Goal: Entertainment & Leisure: Consume media (video, audio)

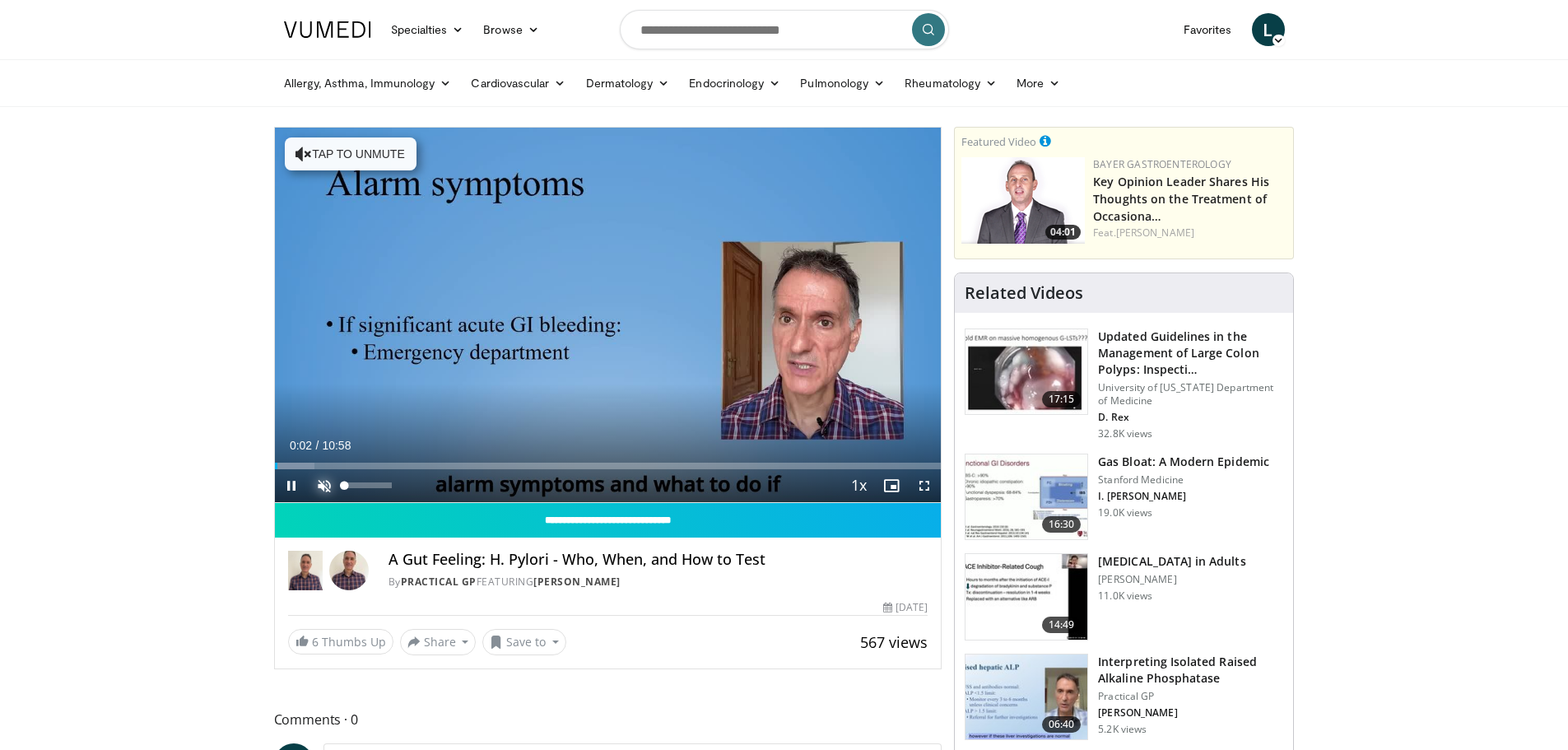
click at [328, 481] on span "Video Player" at bounding box center [323, 485] width 33 height 33
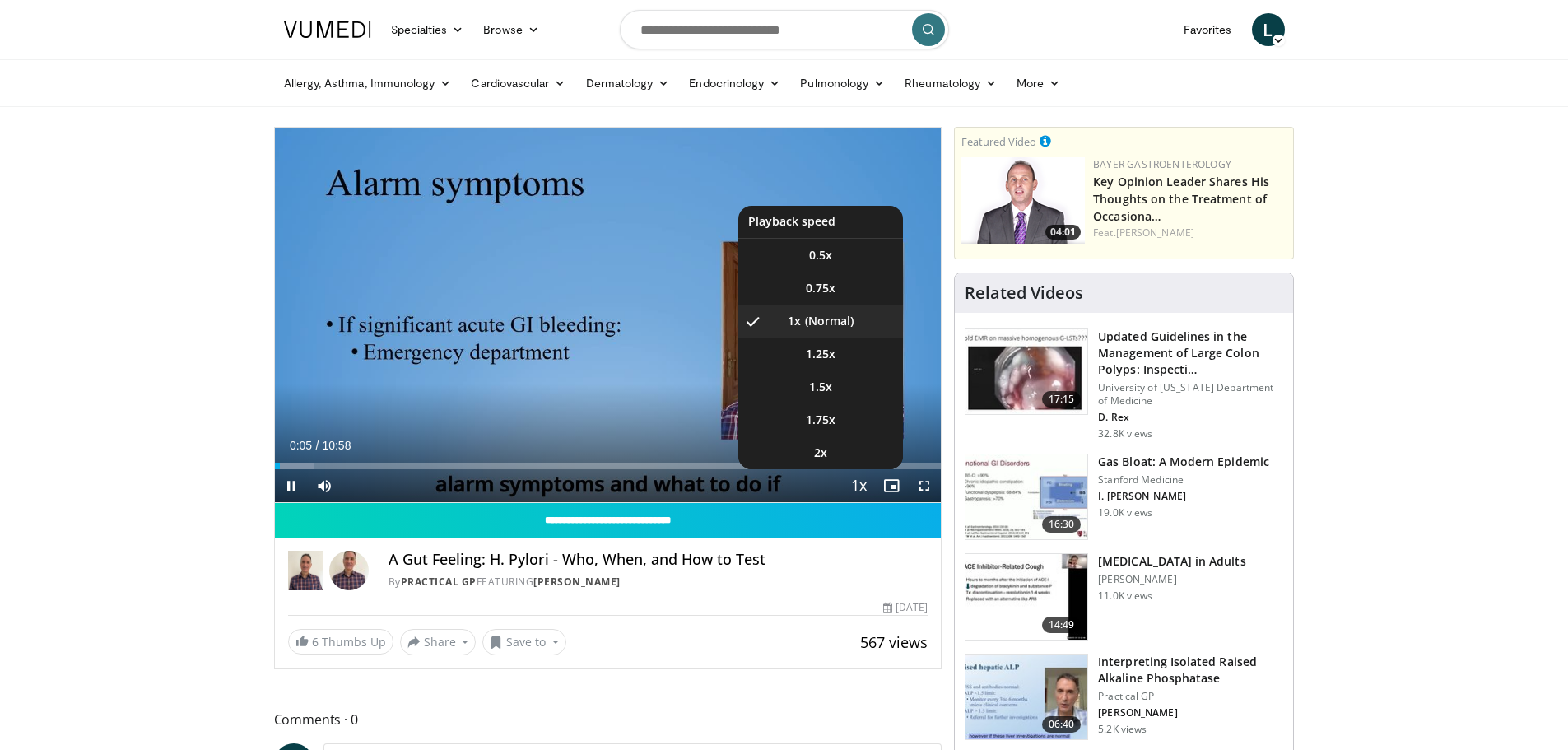
click at [854, 487] on span "Video Player" at bounding box center [859, 486] width 23 height 33
click at [854, 487] on video-js "**********" at bounding box center [608, 315] width 667 height 375
click at [831, 430] on li "1.75x" at bounding box center [820, 419] width 164 height 33
click at [823, 393] on span "1.5x" at bounding box center [821, 387] width 23 height 17
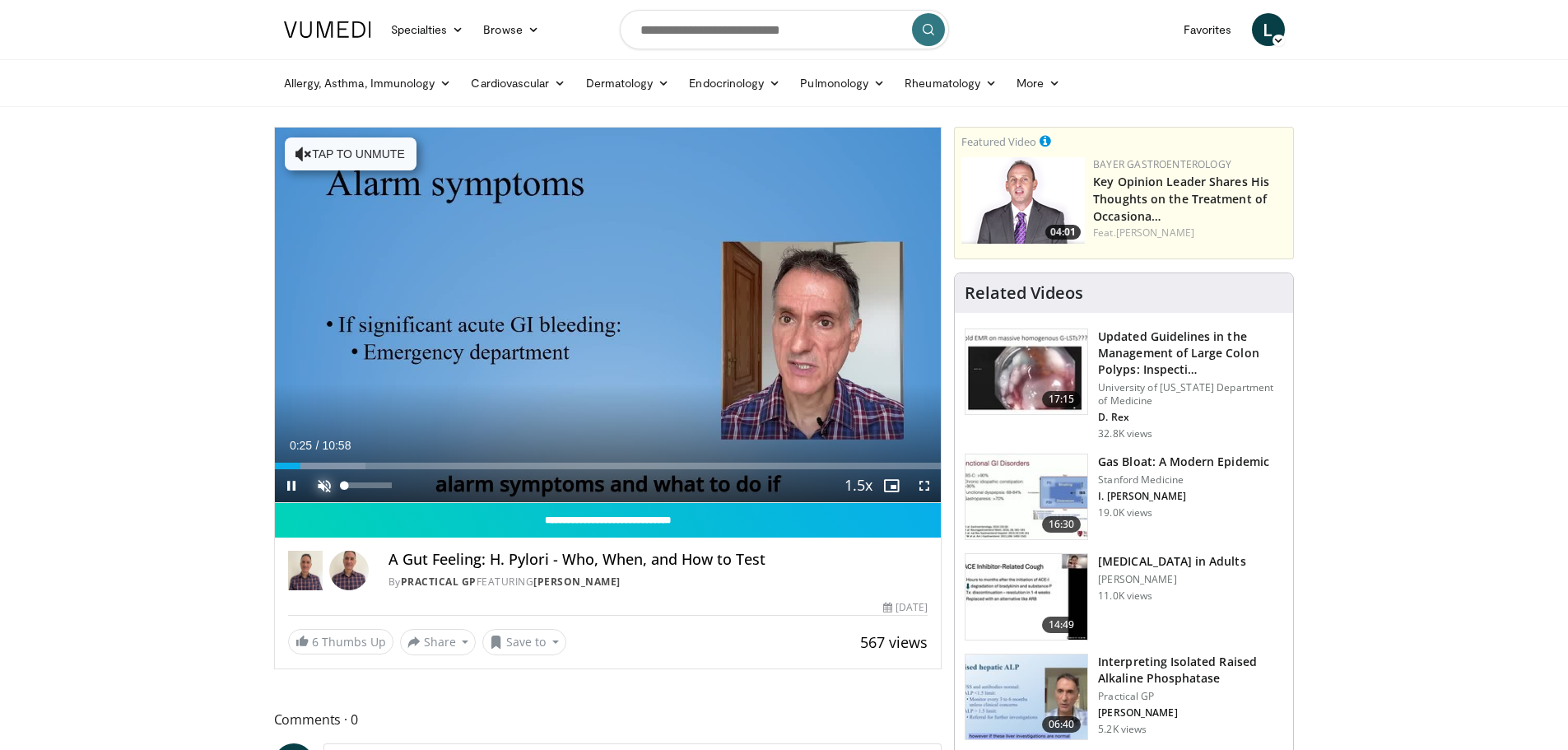
click at [324, 490] on span "Video Player" at bounding box center [323, 485] width 33 height 33
click at [282, 483] on span "Video Player" at bounding box center [291, 485] width 33 height 33
click at [291, 487] on span "Video Player" at bounding box center [291, 485] width 33 height 33
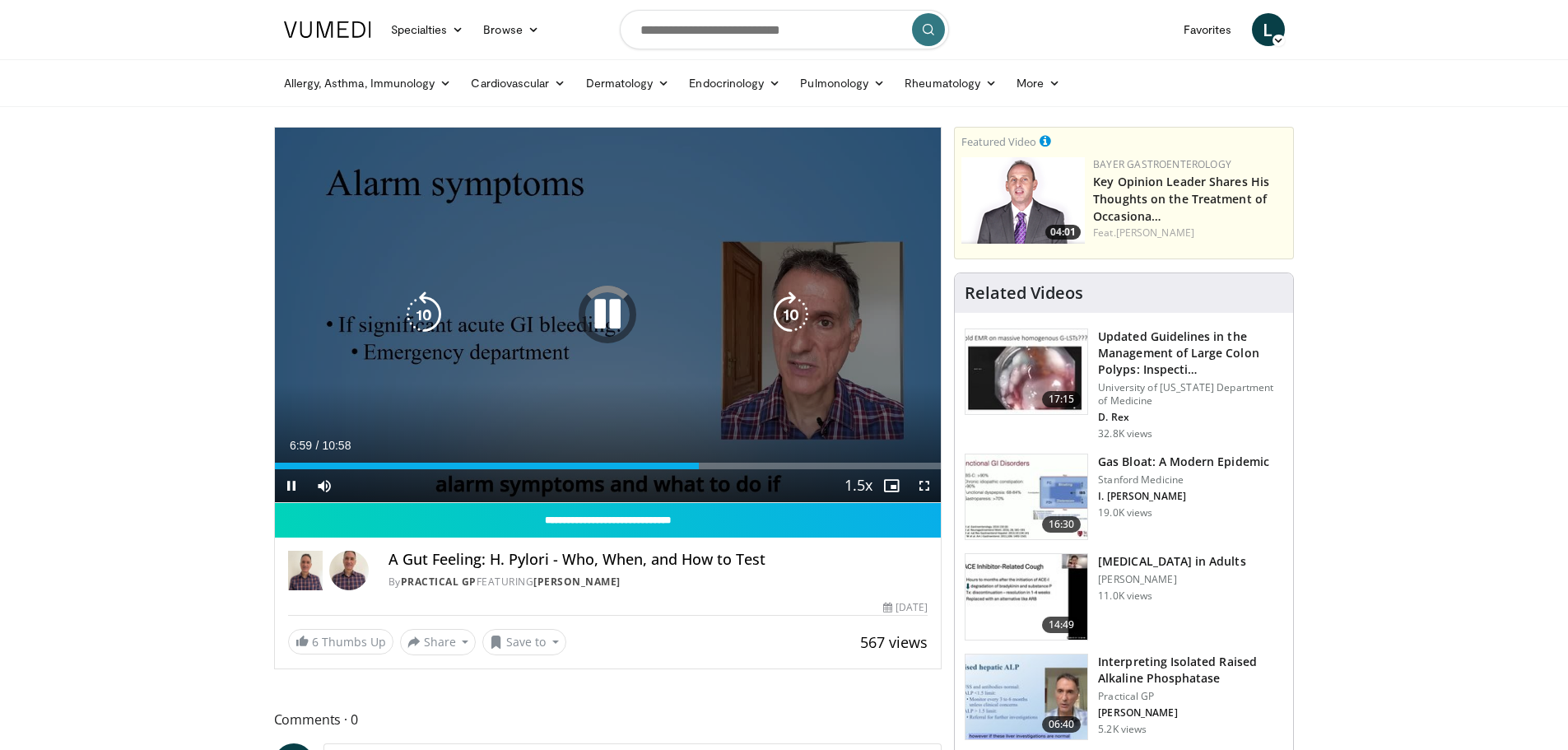
click at [594, 320] on icon "Video Player" at bounding box center [607, 314] width 46 height 46
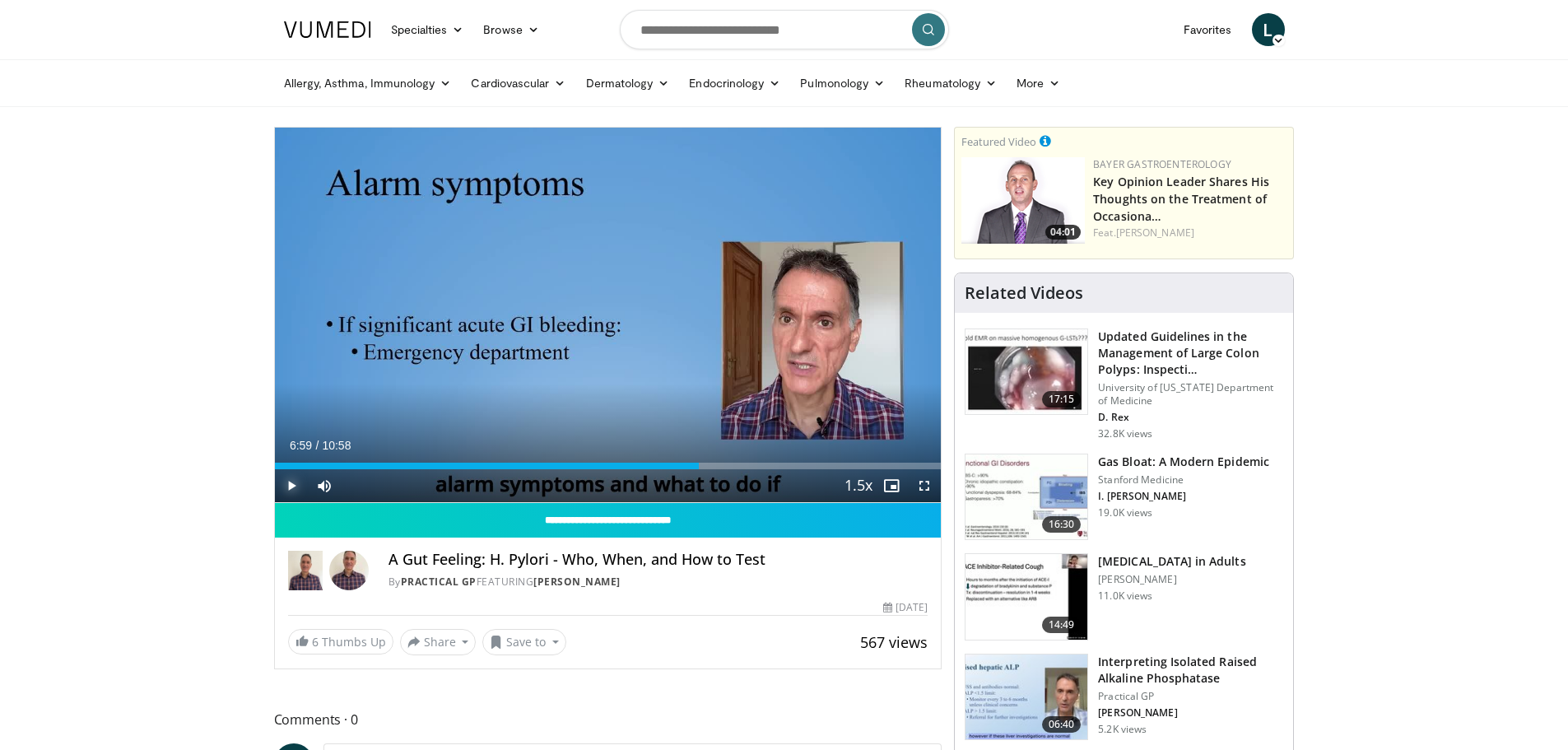
click at [286, 480] on span "Video Player" at bounding box center [291, 485] width 33 height 33
click at [896, 463] on div "Progress Bar" at bounding box center [897, 466] width 2 height 7
click at [887, 467] on div "Progress Bar" at bounding box center [888, 466] width 2 height 7
click at [877, 470] on span "Video Player" at bounding box center [890, 485] width 33 height 33
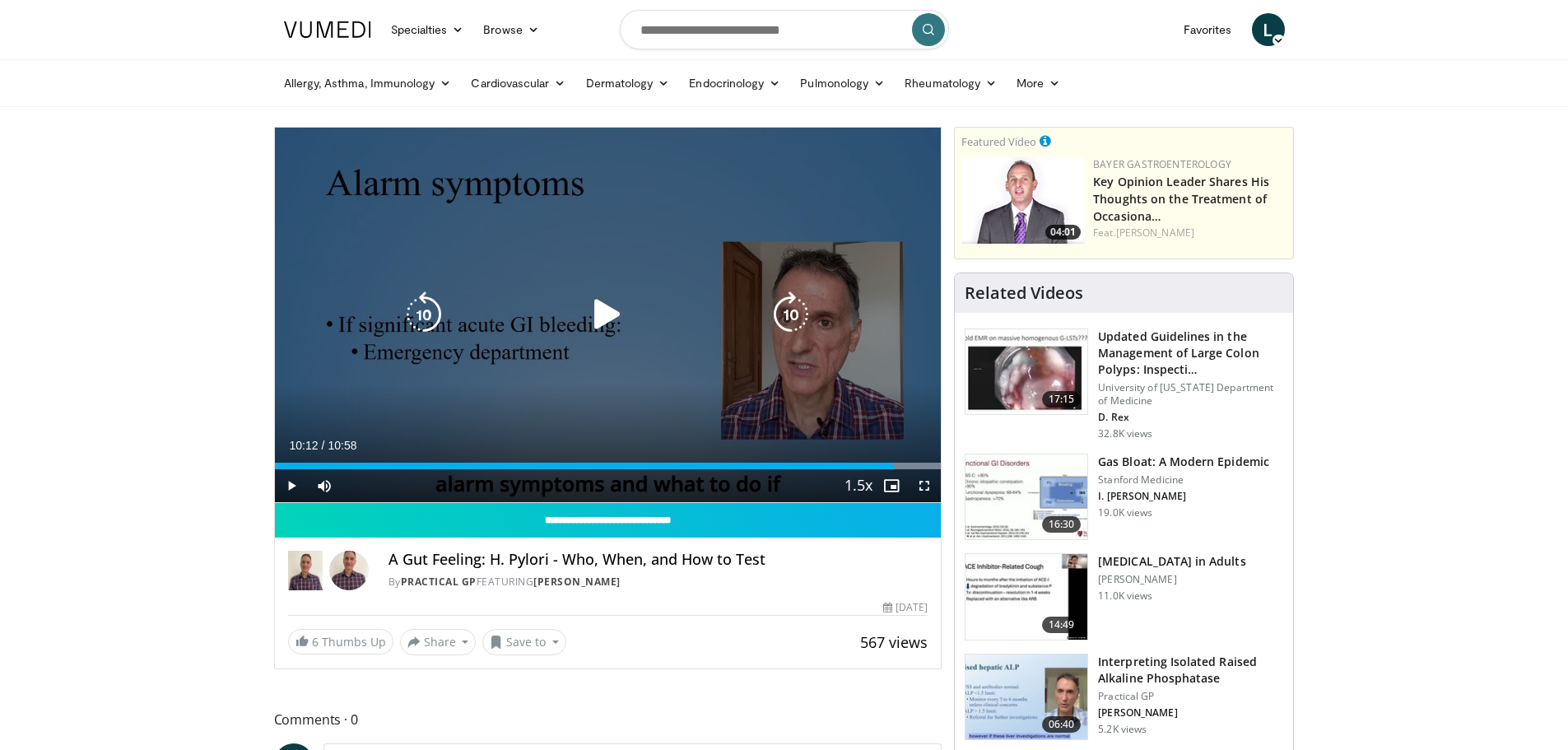
click at [611, 317] on icon "Video Player" at bounding box center [607, 314] width 46 height 46
click at [428, 317] on icon "Video Player" at bounding box center [423, 314] width 46 height 46
click at [428, 313] on icon "Video Player" at bounding box center [423, 314] width 46 height 46
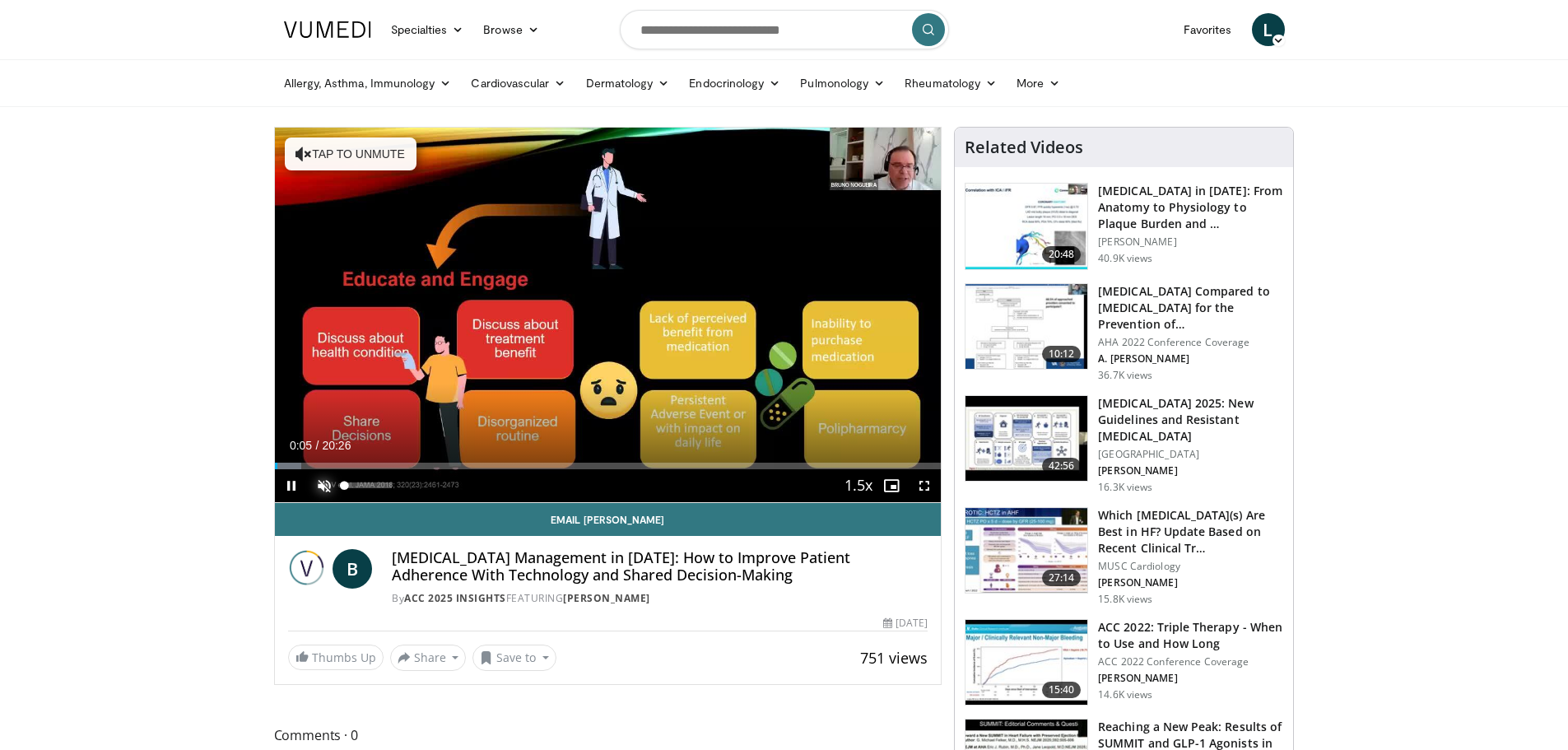
click at [319, 478] on span "Video Player" at bounding box center [323, 485] width 33 height 33
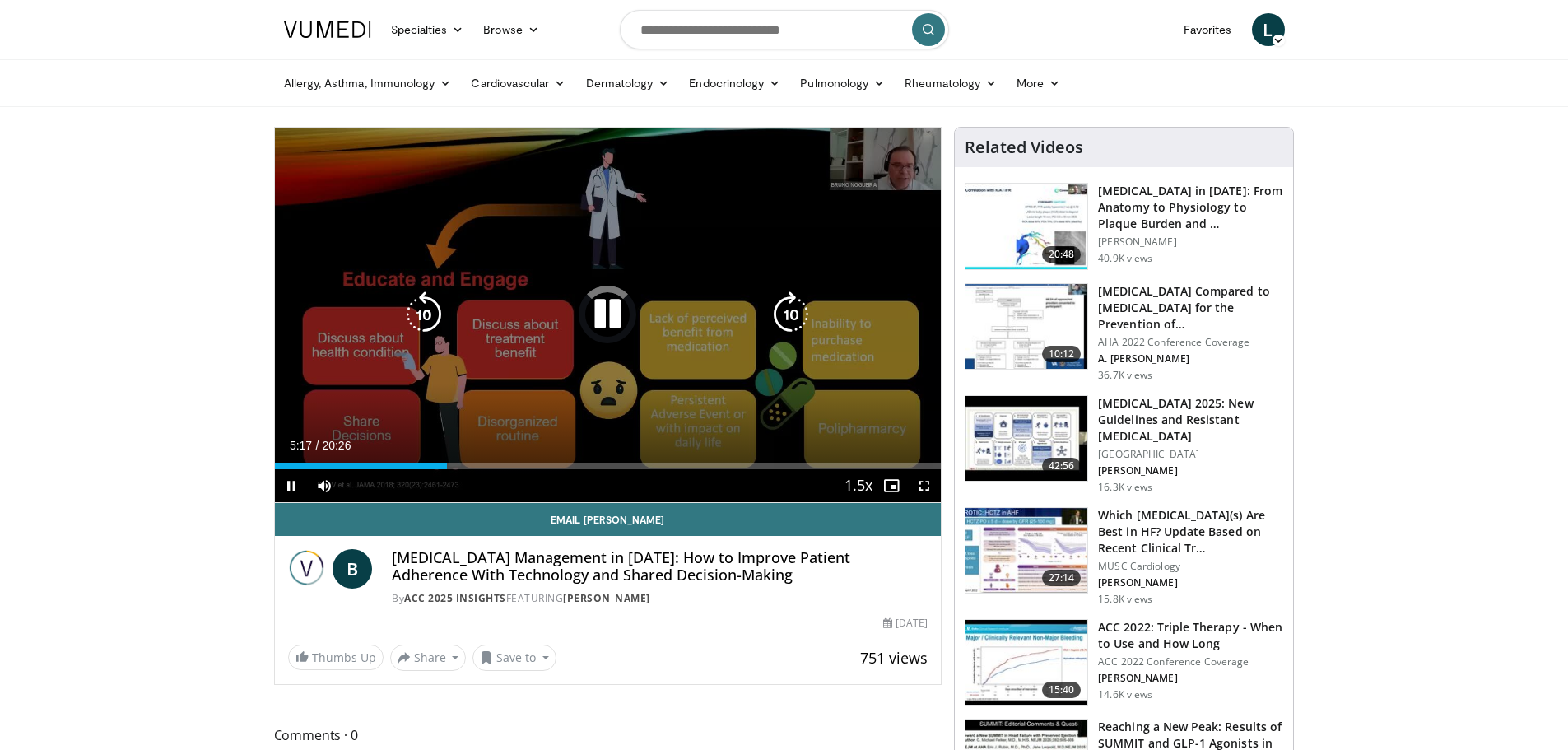
click at [607, 310] on icon "Video Player" at bounding box center [607, 314] width 46 height 46
click at [609, 301] on icon "Video Player" at bounding box center [607, 314] width 46 height 46
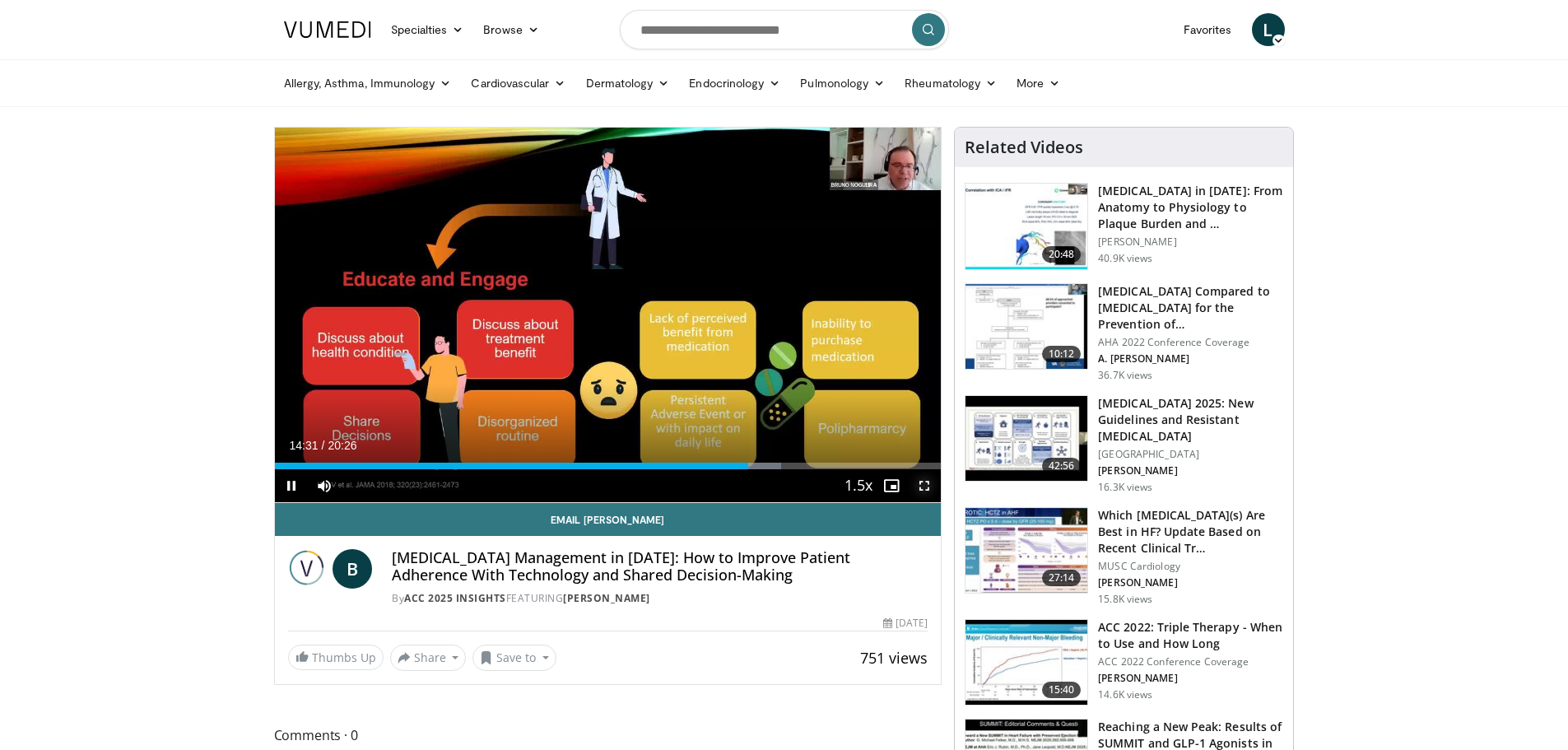
click at [921, 489] on span "Video Player" at bounding box center [924, 485] width 33 height 33
click at [289, 482] on span "Video Player" at bounding box center [291, 485] width 33 height 33
click at [282, 477] on span "Video Player" at bounding box center [291, 485] width 33 height 33
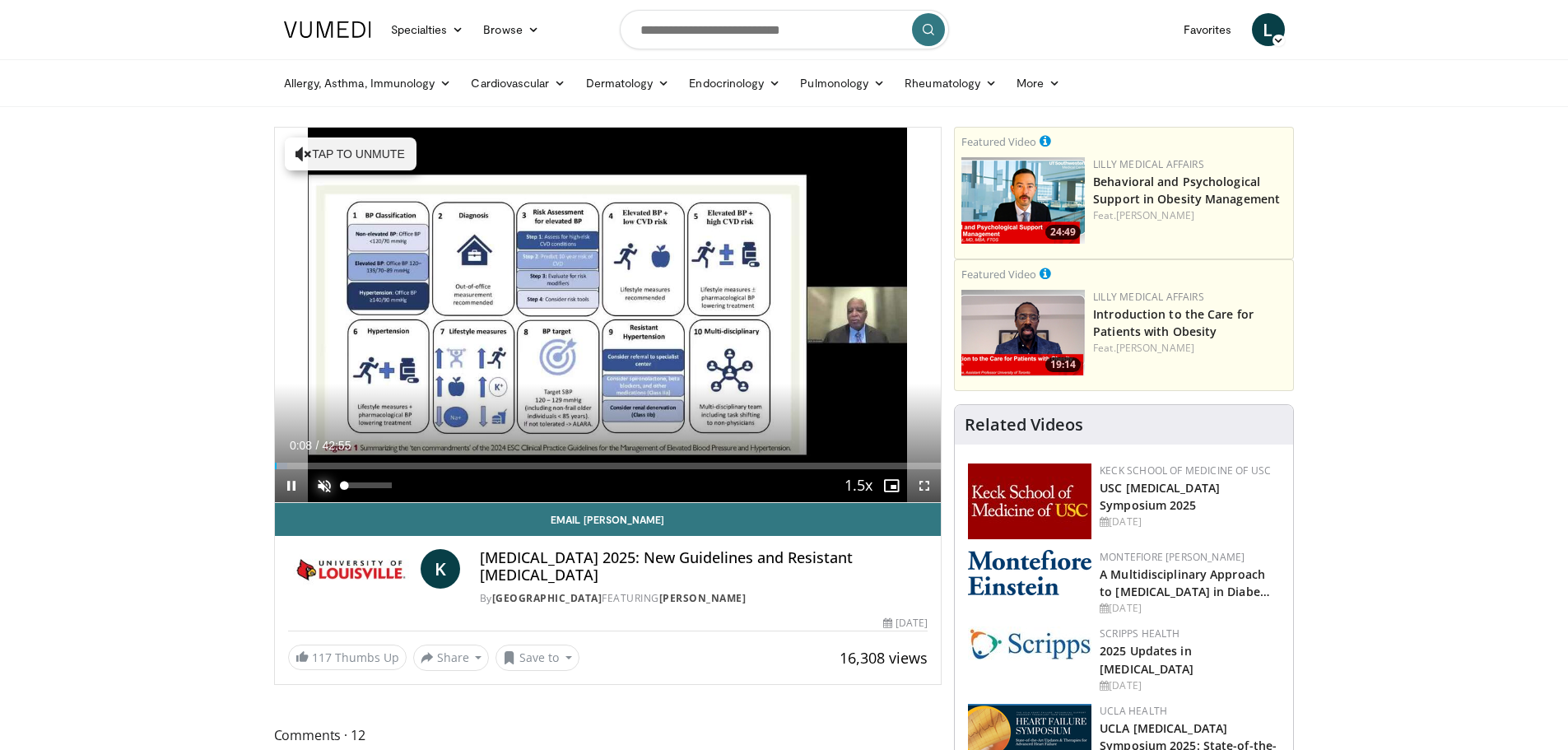
click at [317, 478] on span "Video Player" at bounding box center [323, 485] width 33 height 33
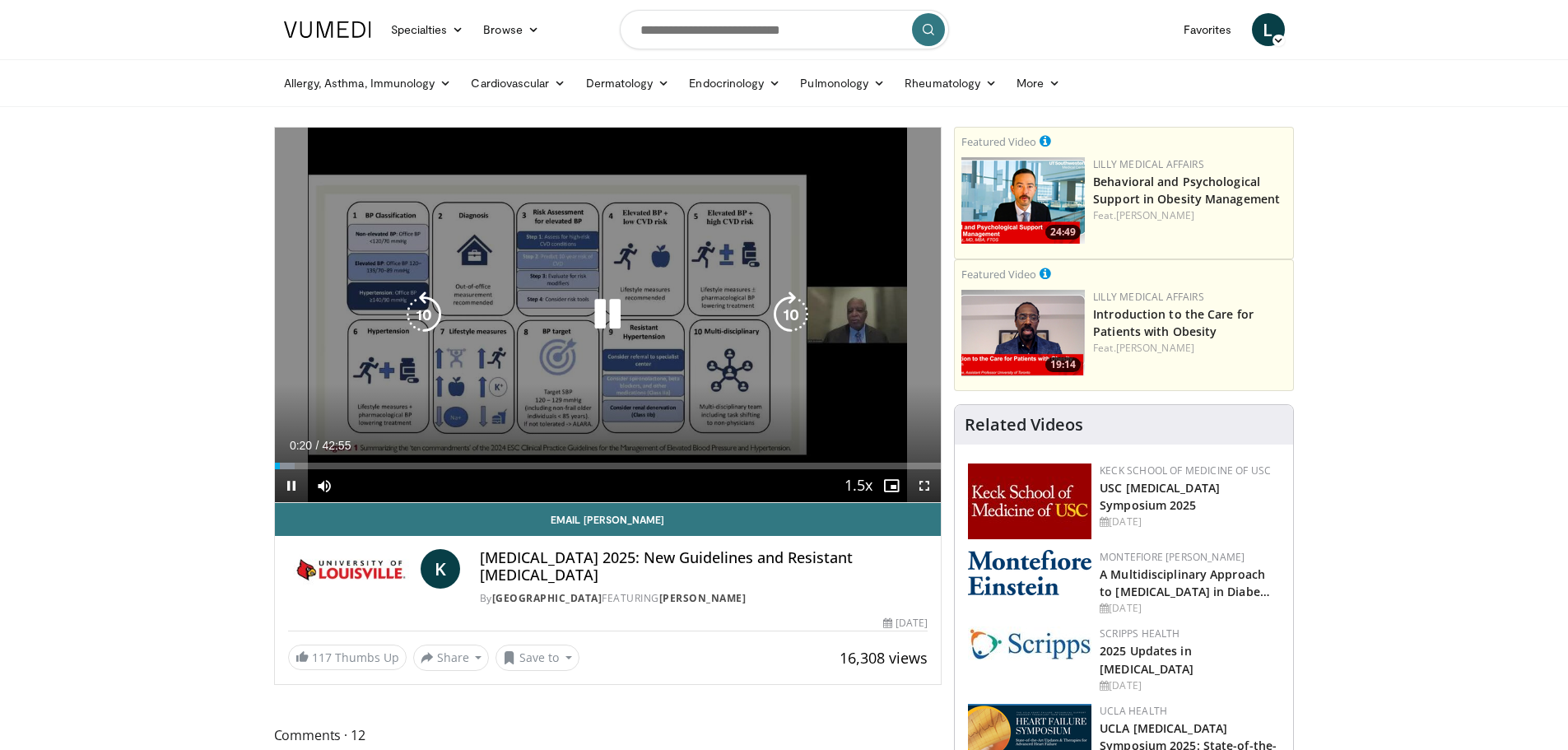
click at [791, 312] on icon "Video Player" at bounding box center [791, 314] width 46 height 46
click at [795, 306] on icon "Video Player" at bounding box center [791, 314] width 46 height 46
click at [780, 310] on icon "Video Player" at bounding box center [791, 314] width 46 height 46
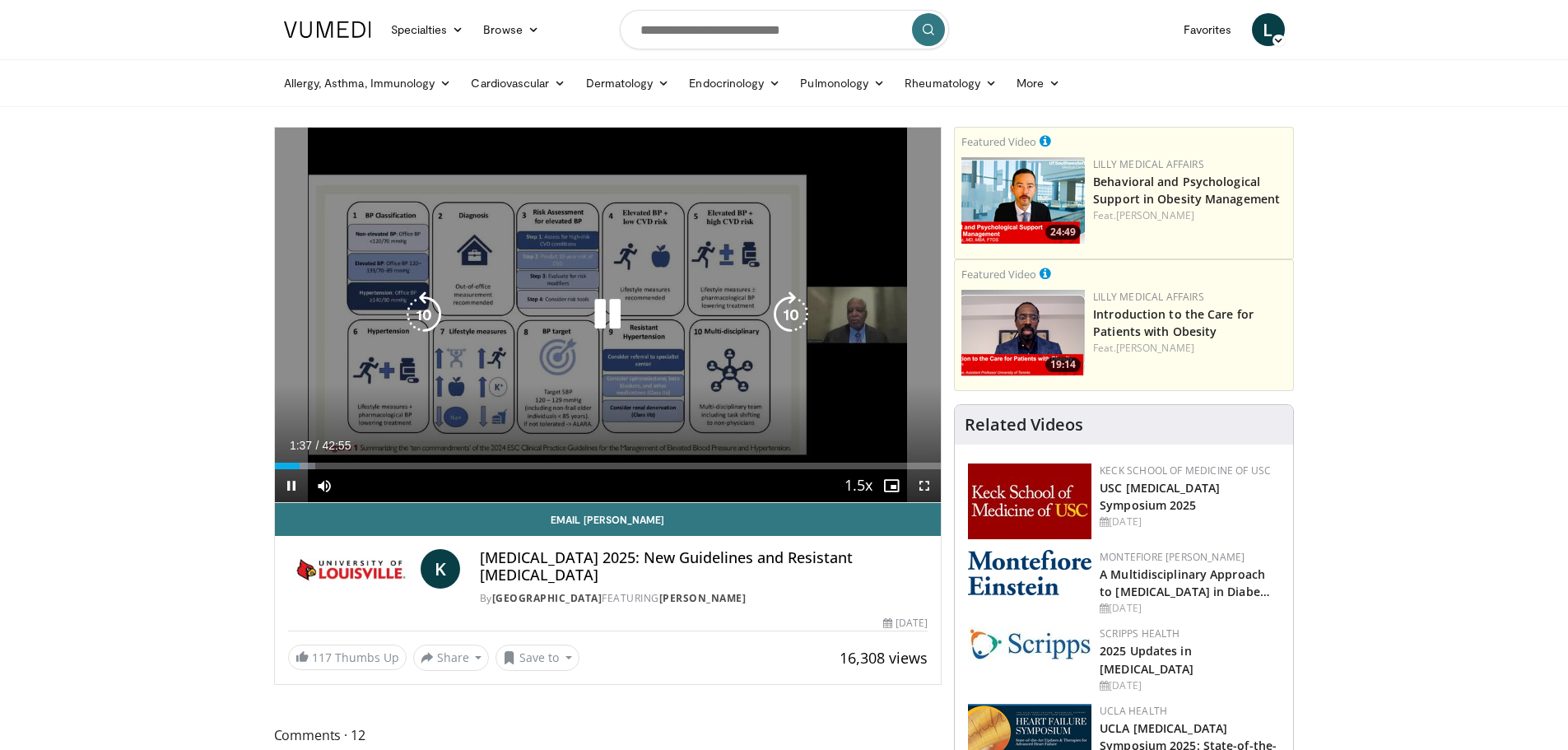
click at [791, 301] on icon "Video Player" at bounding box center [791, 314] width 46 height 46
click at [613, 316] on icon "Video Player" at bounding box center [607, 314] width 46 height 46
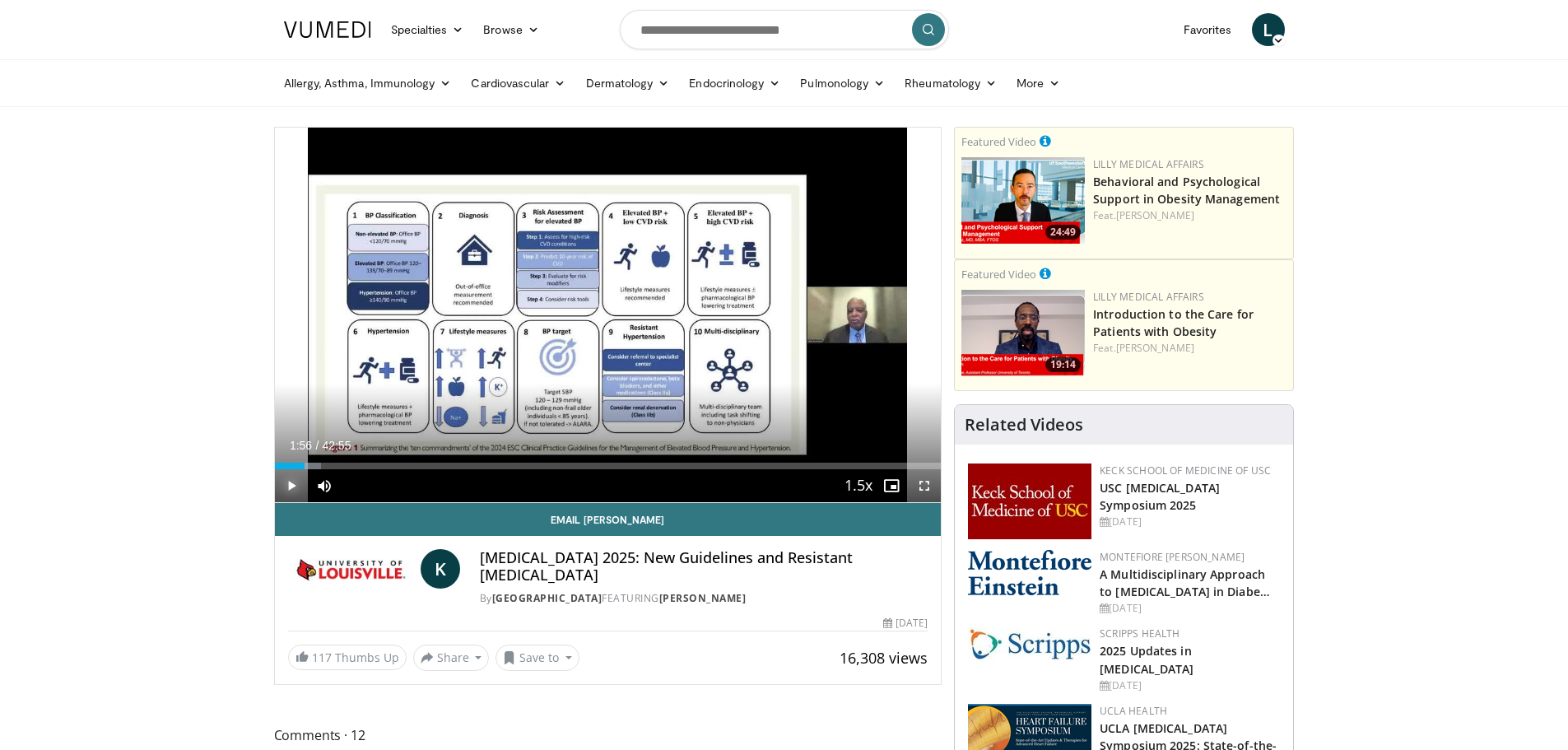
click at [299, 484] on span "Video Player" at bounding box center [291, 485] width 33 height 33
click at [926, 475] on span "Video Player" at bounding box center [924, 485] width 33 height 33
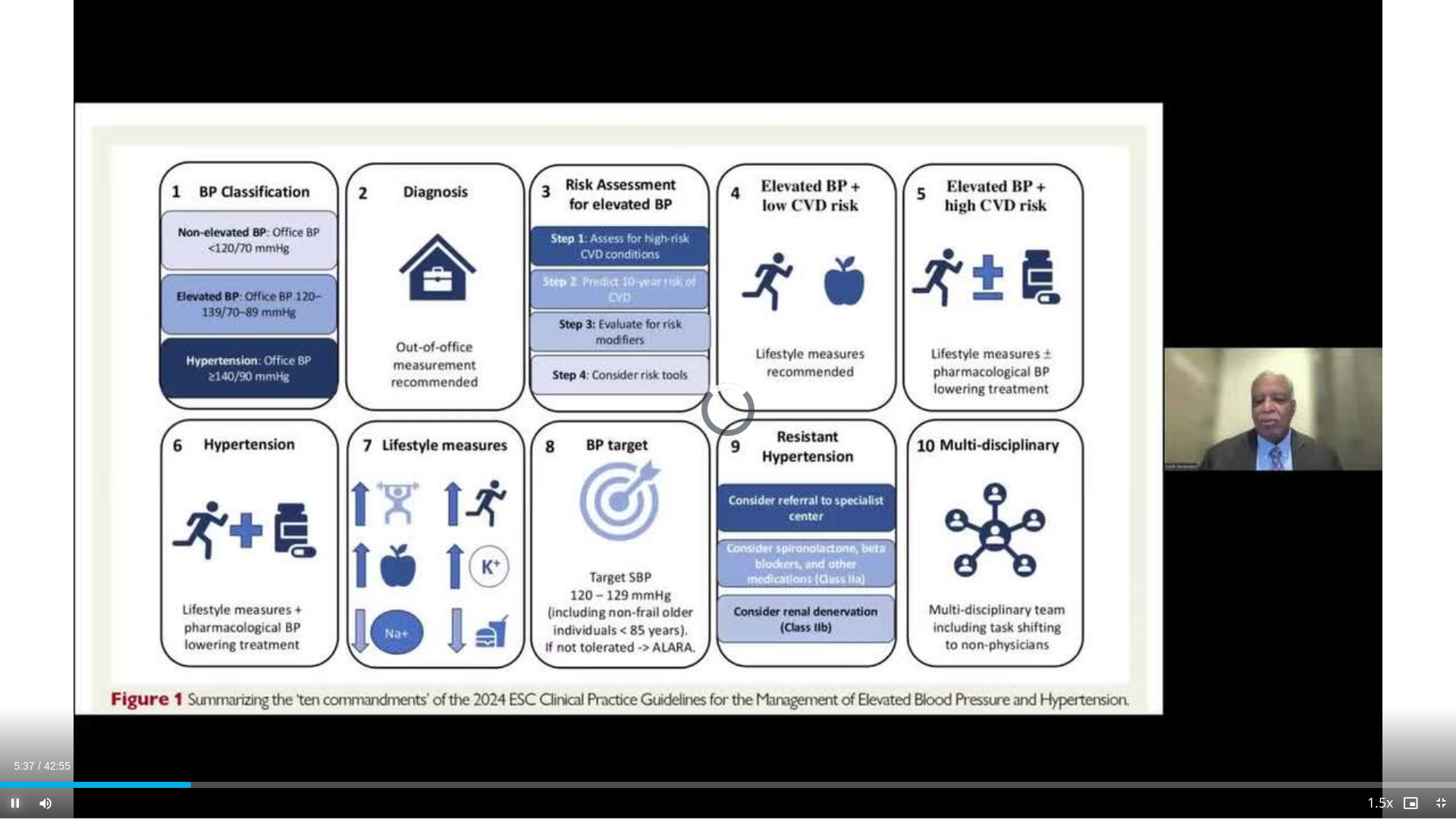
click at [12, 690] on span "Video Player" at bounding box center [15, 803] width 30 height 30
click at [2, 690] on span "Video Player" at bounding box center [15, 803] width 30 height 30
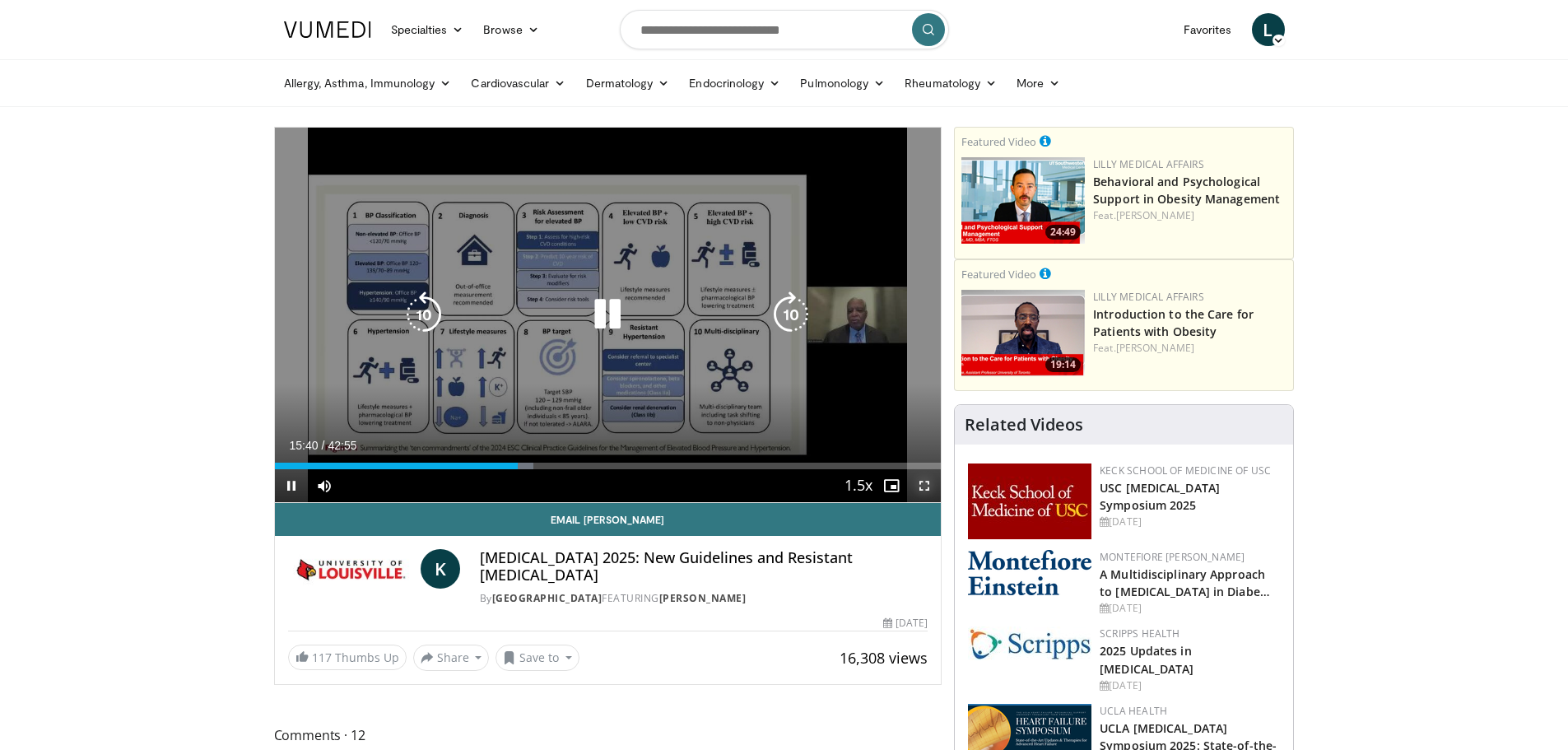
drag, startPoint x: 927, startPoint y: 491, endPoint x: 927, endPoint y: 590, distance: 99.0
click at [927, 491] on span "Video Player" at bounding box center [924, 485] width 33 height 33
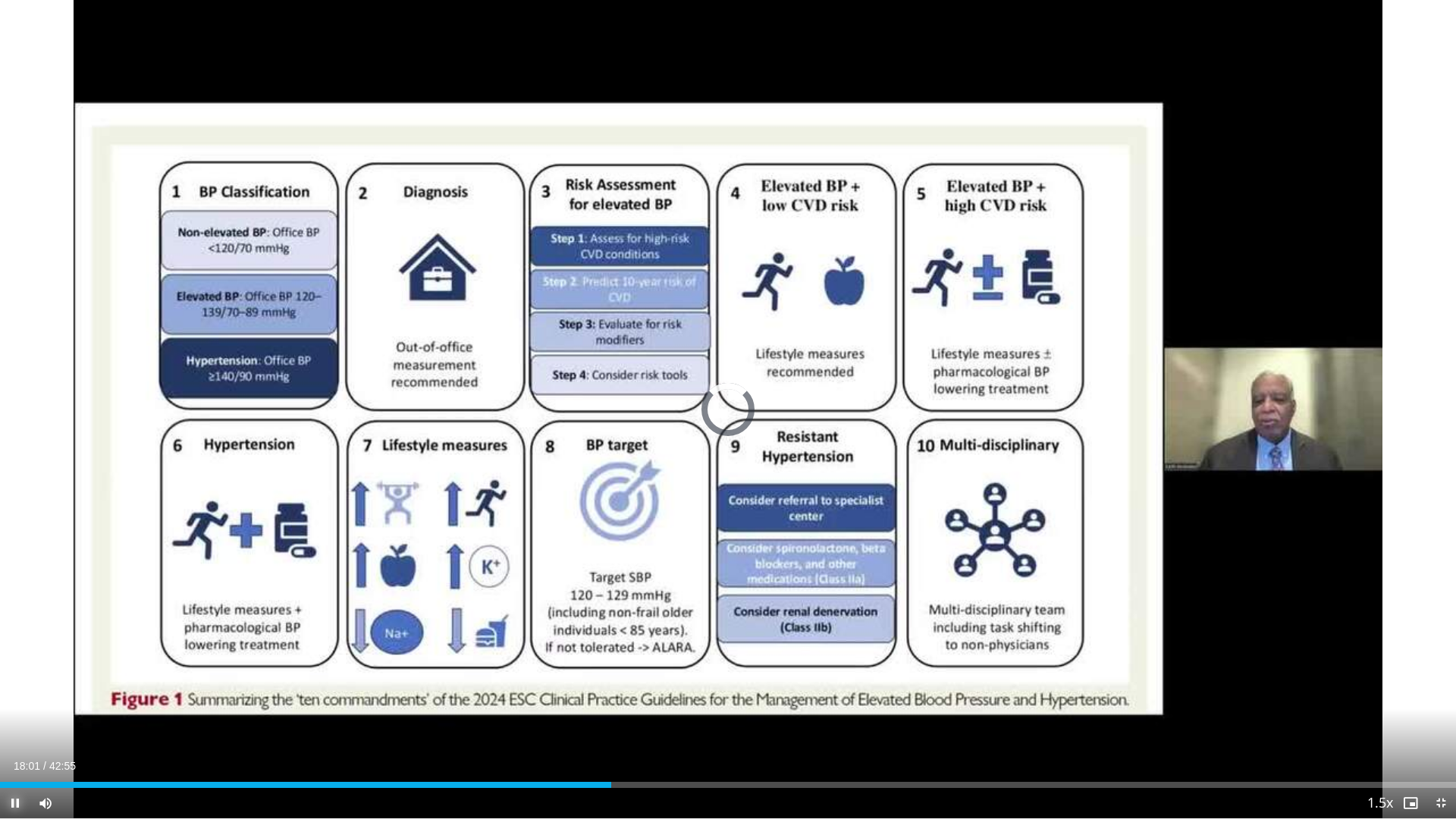
click at [8, 690] on span "Video Player" at bounding box center [15, 803] width 30 height 30
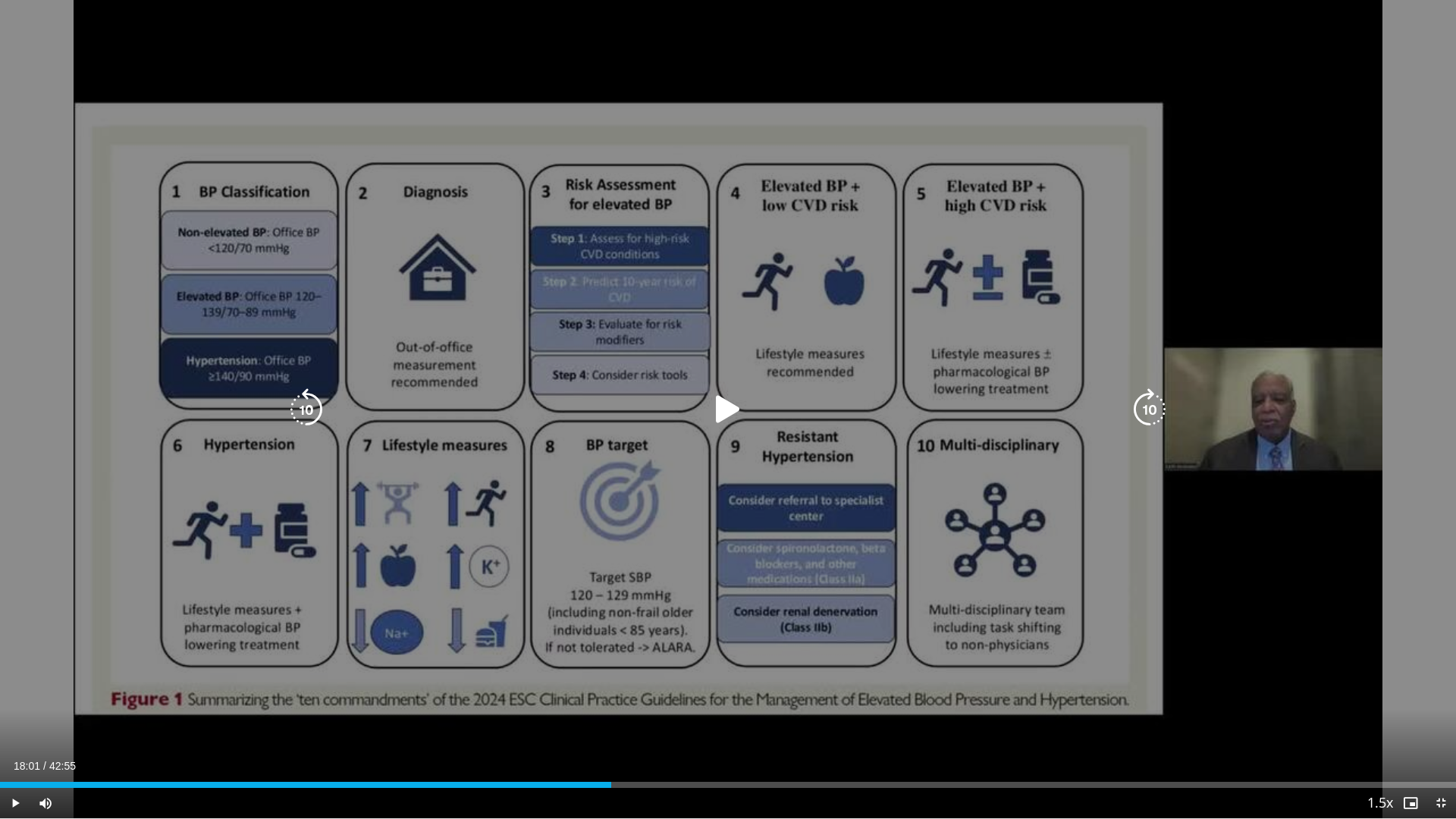
click at [716, 422] on icon "Video Player" at bounding box center [728, 409] width 42 height 42
click at [727, 408] on icon "Video Player" at bounding box center [728, 409] width 42 height 42
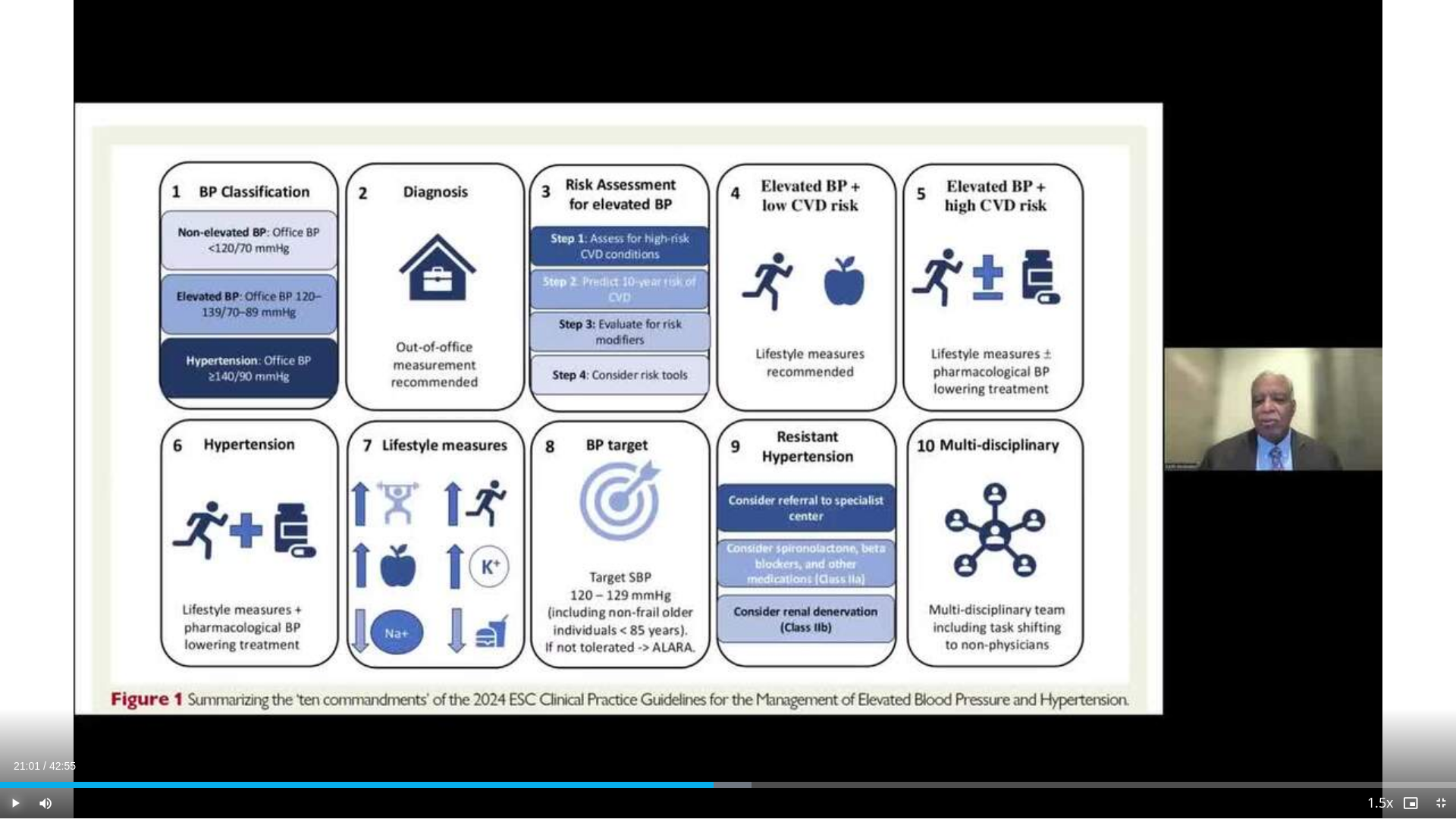
click at [12, 690] on span "Video Player" at bounding box center [15, 803] width 30 height 30
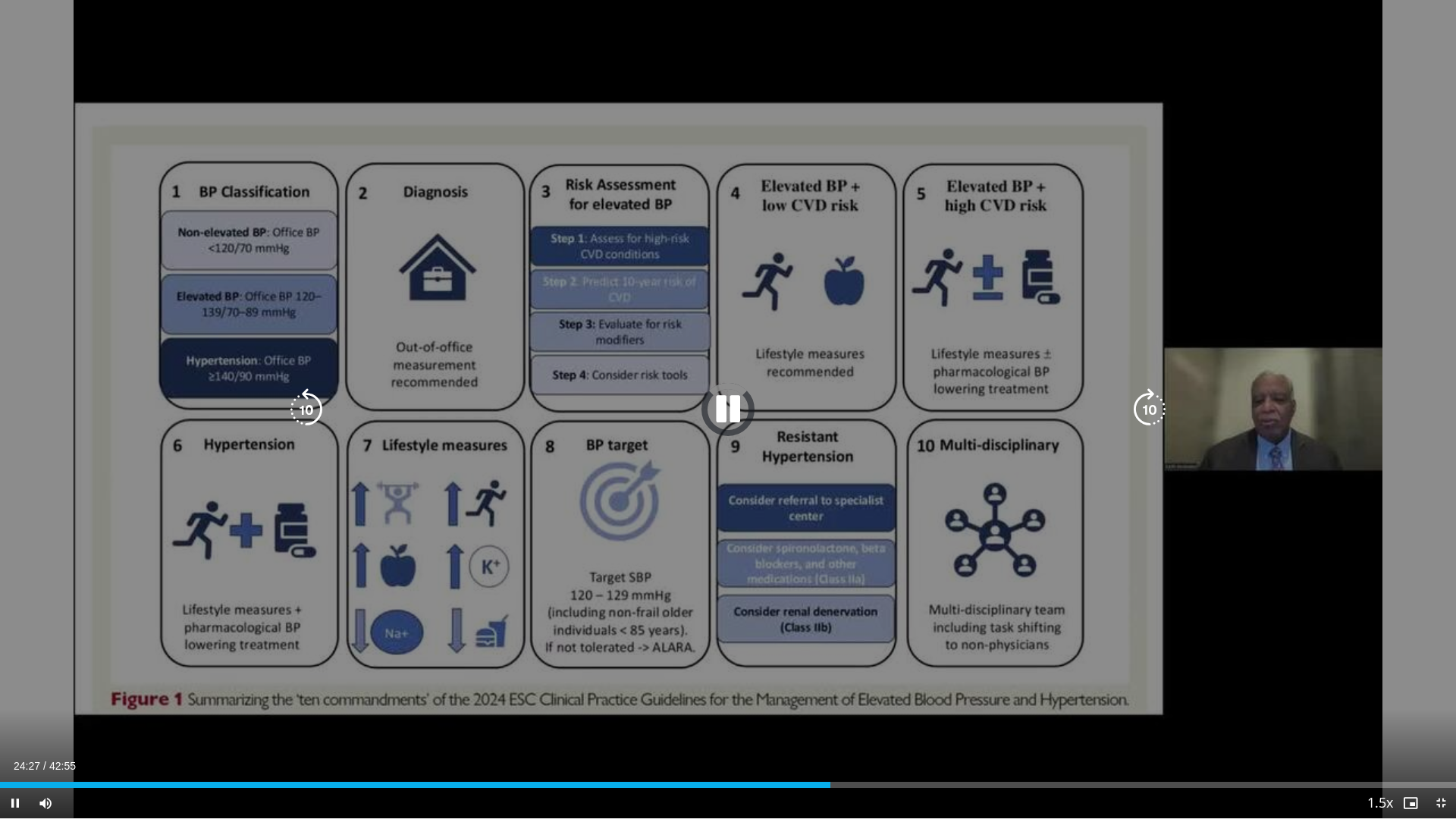
click at [724, 414] on icon "Video Player" at bounding box center [728, 409] width 42 height 42
click at [724, 406] on icon "Video Player" at bounding box center [728, 409] width 42 height 42
click at [731, 411] on icon "Video Player" at bounding box center [728, 409] width 42 height 42
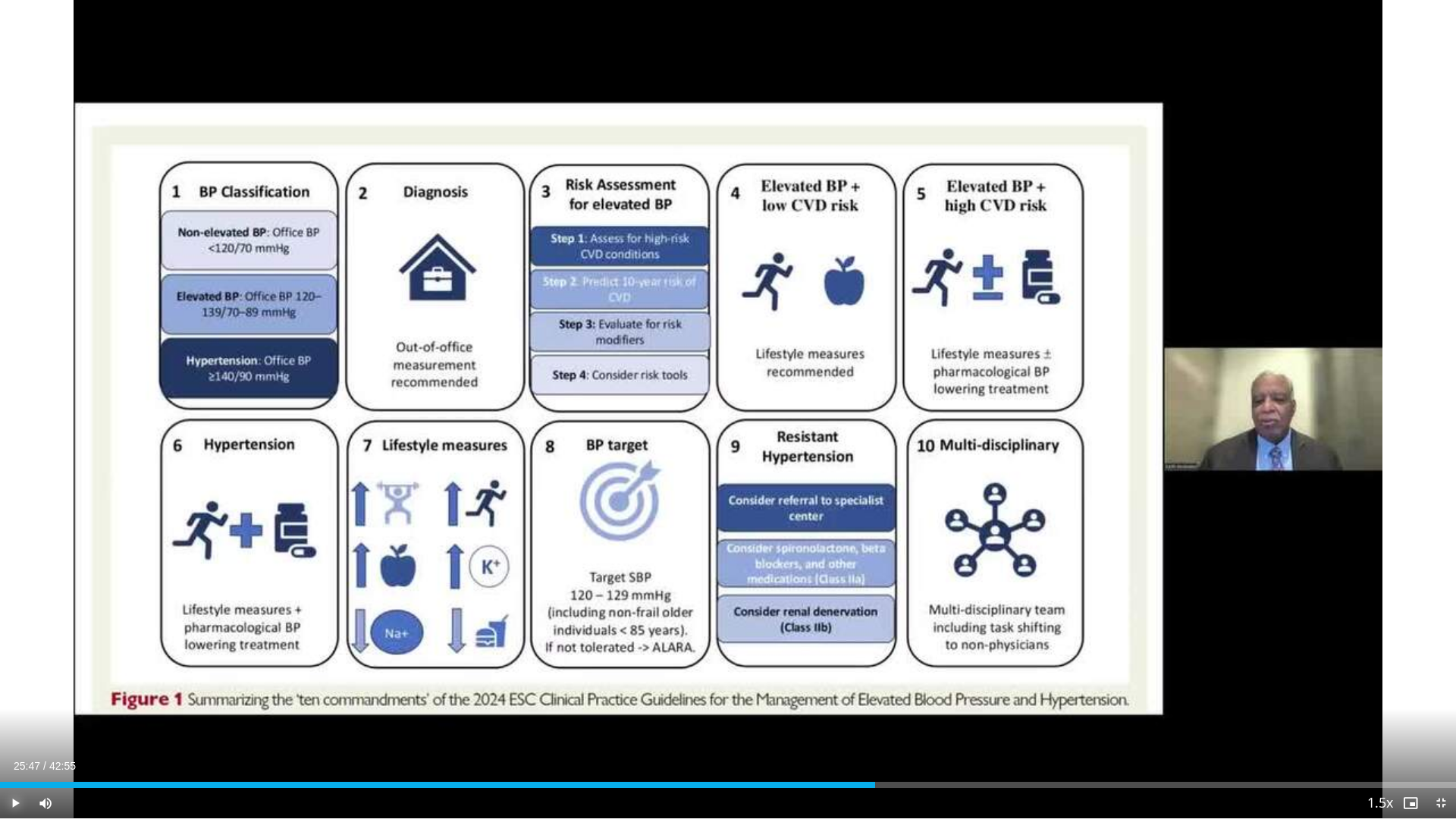
click at [3, 690] on span "Video Player" at bounding box center [15, 803] width 30 height 30
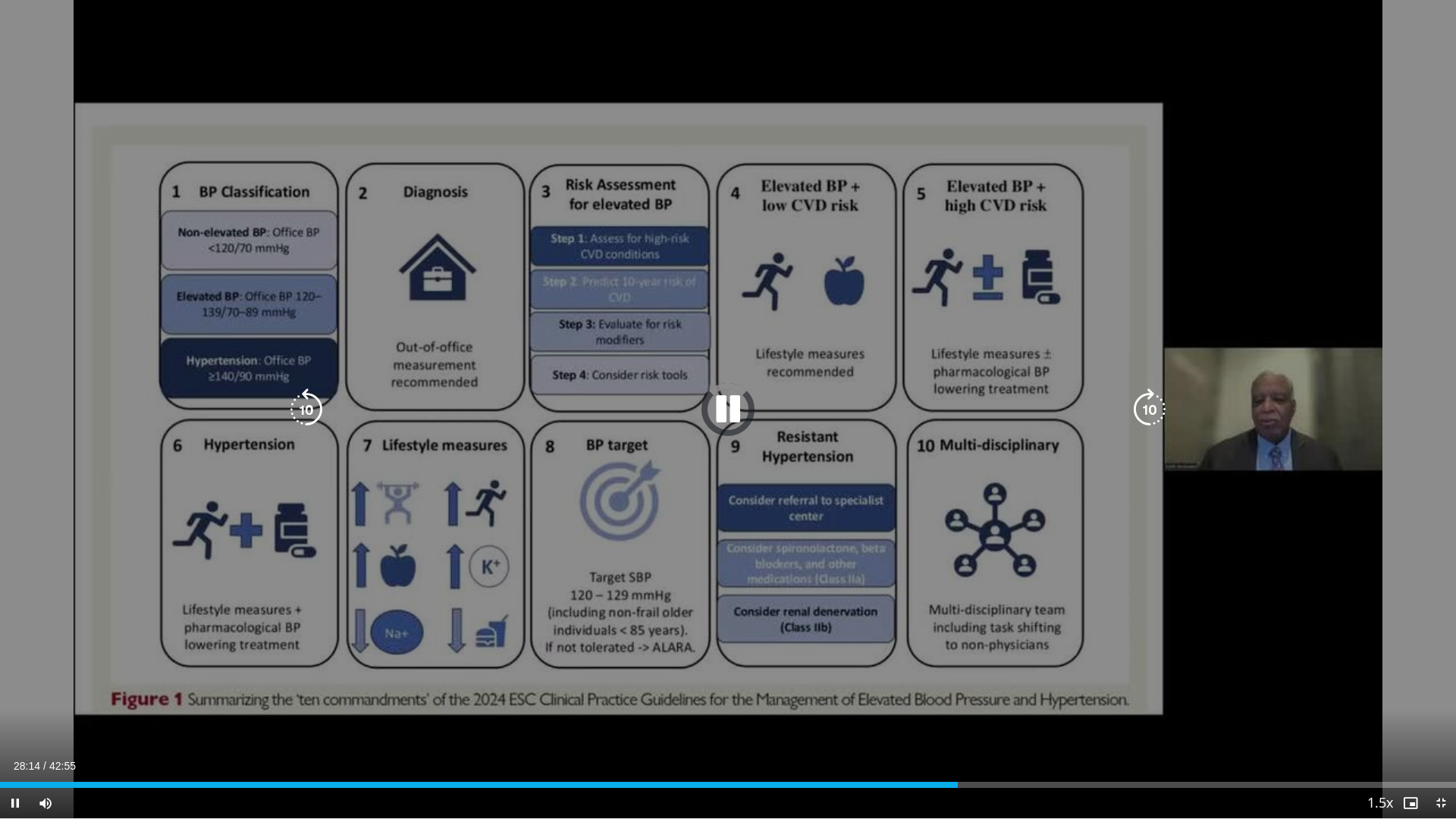
click at [742, 413] on icon "Video Player" at bounding box center [728, 409] width 42 height 42
click at [730, 414] on icon "Video Player" at bounding box center [728, 409] width 42 height 42
drag, startPoint x: 376, startPoint y: 774, endPoint x: 276, endPoint y: 767, distance: 100.2
click at [296, 690] on video-js "**********" at bounding box center [728, 409] width 1456 height 819
click at [734, 412] on icon "Video Player" at bounding box center [728, 409] width 42 height 42
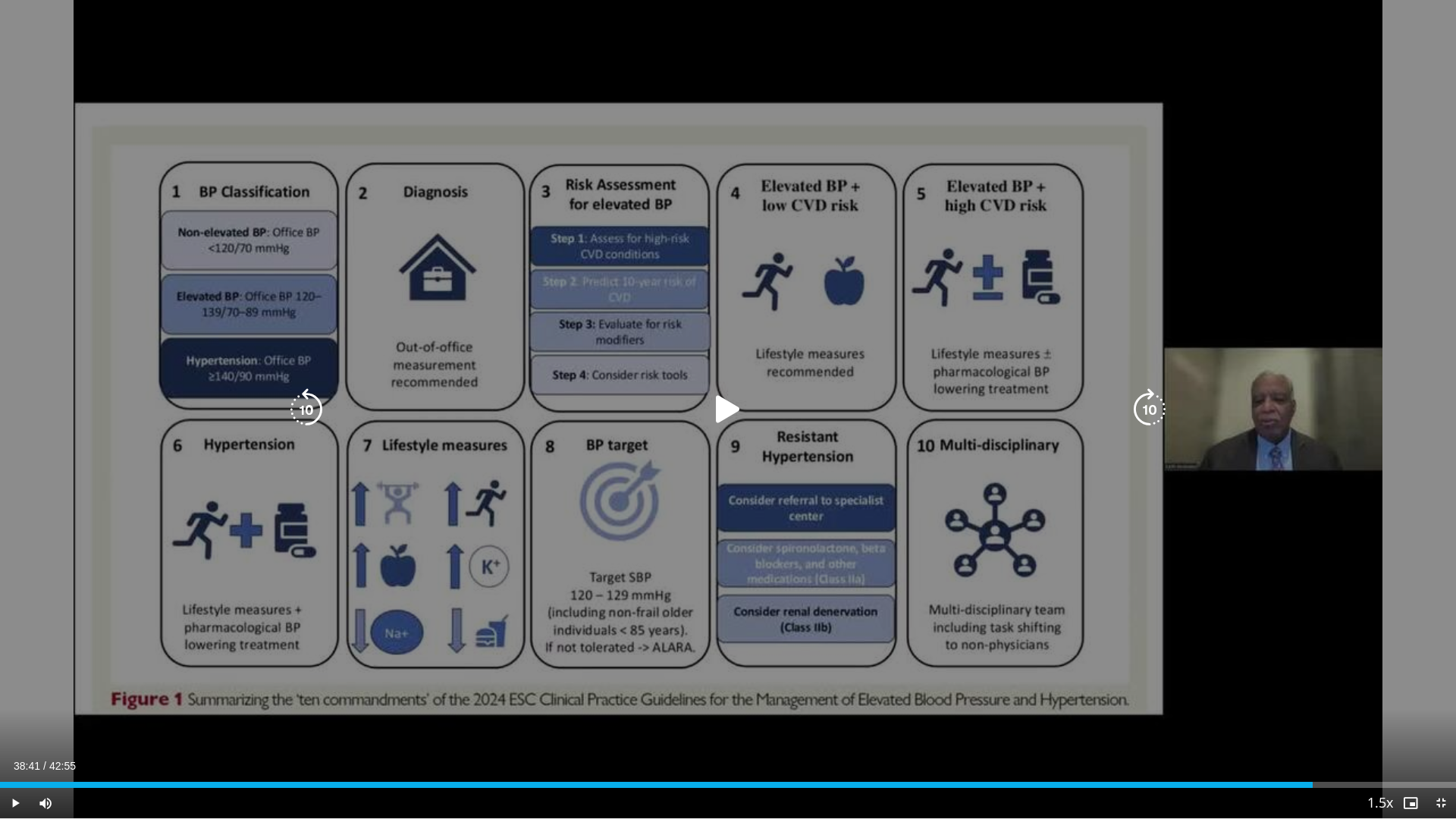
click at [710, 403] on icon "Video Player" at bounding box center [728, 409] width 42 height 42
